Goal: Register for event/course

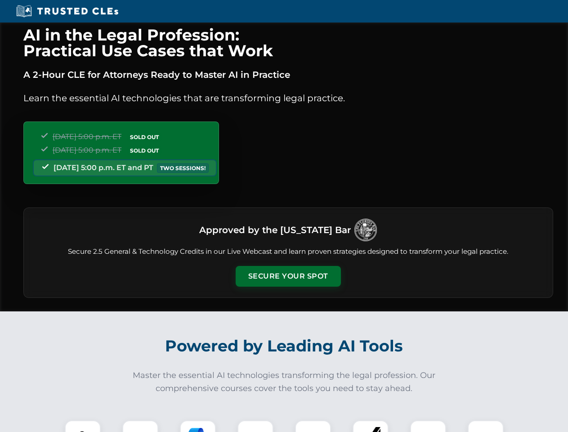
click at [288, 276] on button "Secure Your Spot" at bounding box center [288, 276] width 105 height 21
click at [83, 426] on img at bounding box center [83, 438] width 26 height 26
